Goal: Navigation & Orientation: Find specific page/section

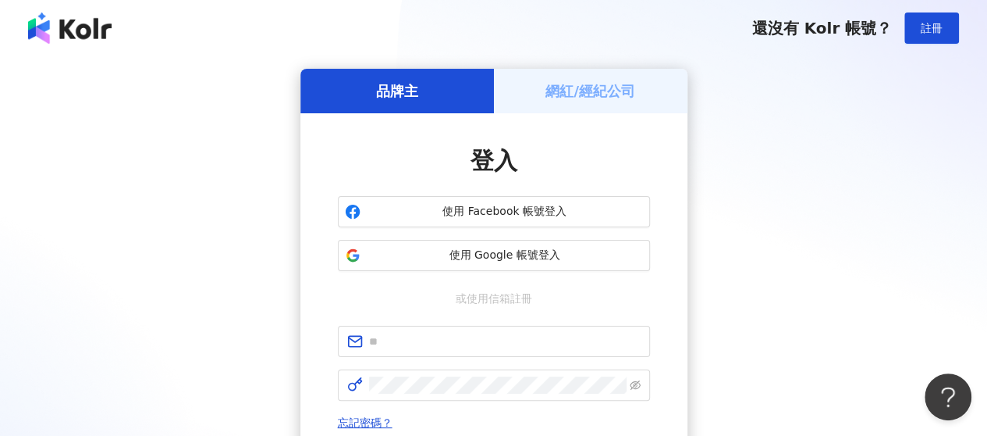
click at [596, 98] on h5 "網紅/經紀公司" at bounding box center [591, 91] width 90 height 20
